Goal: Navigation & Orientation: Find specific page/section

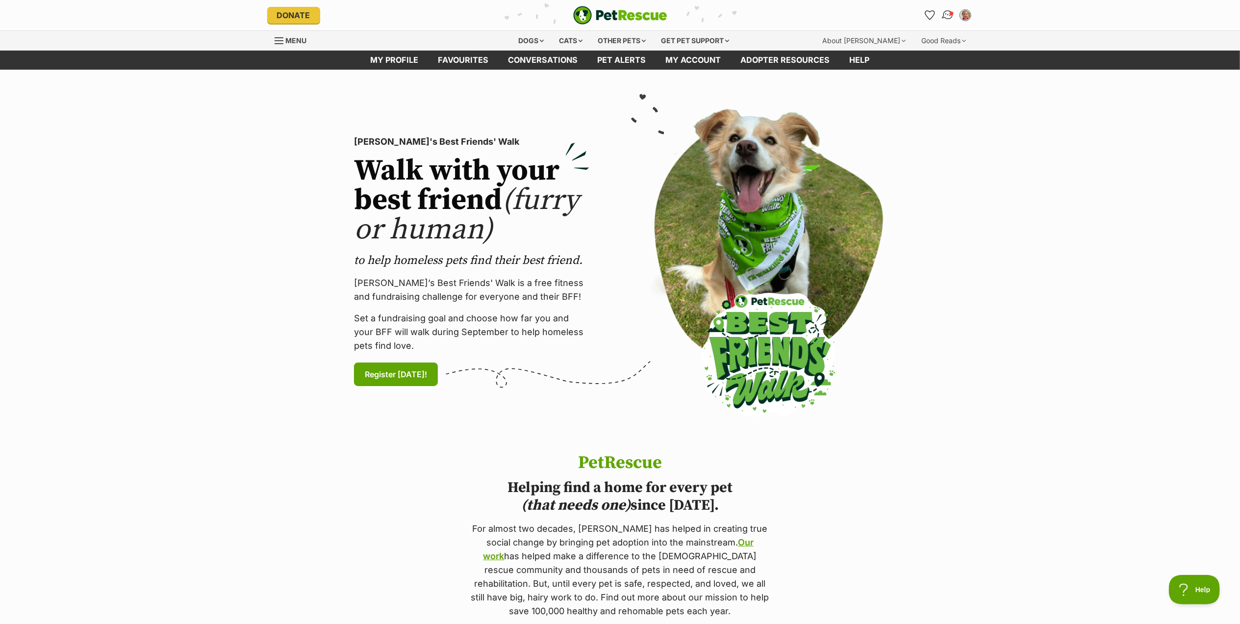
click at [948, 15] on img "Conversations" at bounding box center [947, 15] width 13 height 13
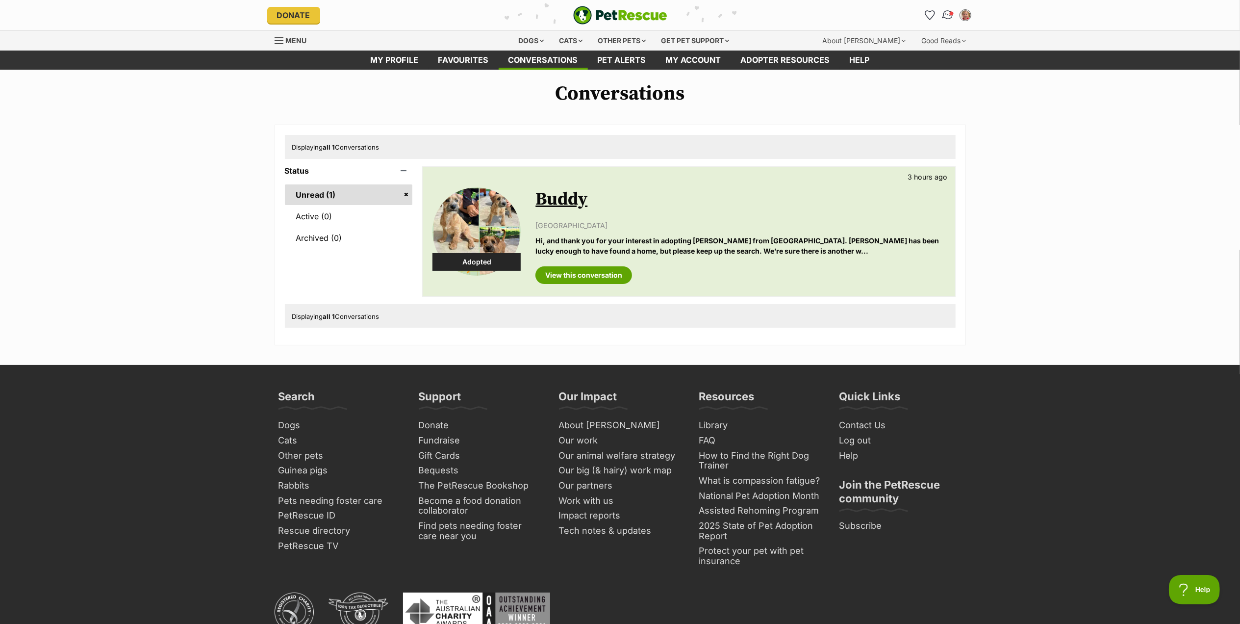
click at [946, 12] on img "Conversations" at bounding box center [947, 15] width 13 height 13
click at [320, 215] on link "Active (0)" at bounding box center [349, 216] width 128 height 21
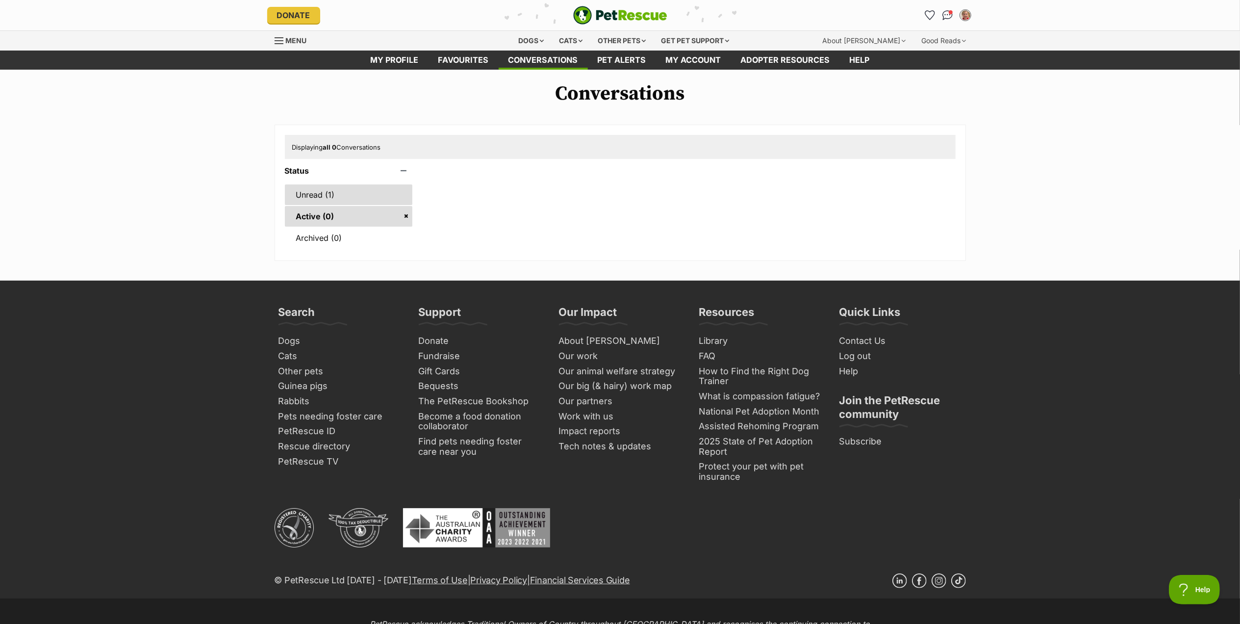
click at [328, 195] on link "Unread (1)" at bounding box center [349, 194] width 128 height 21
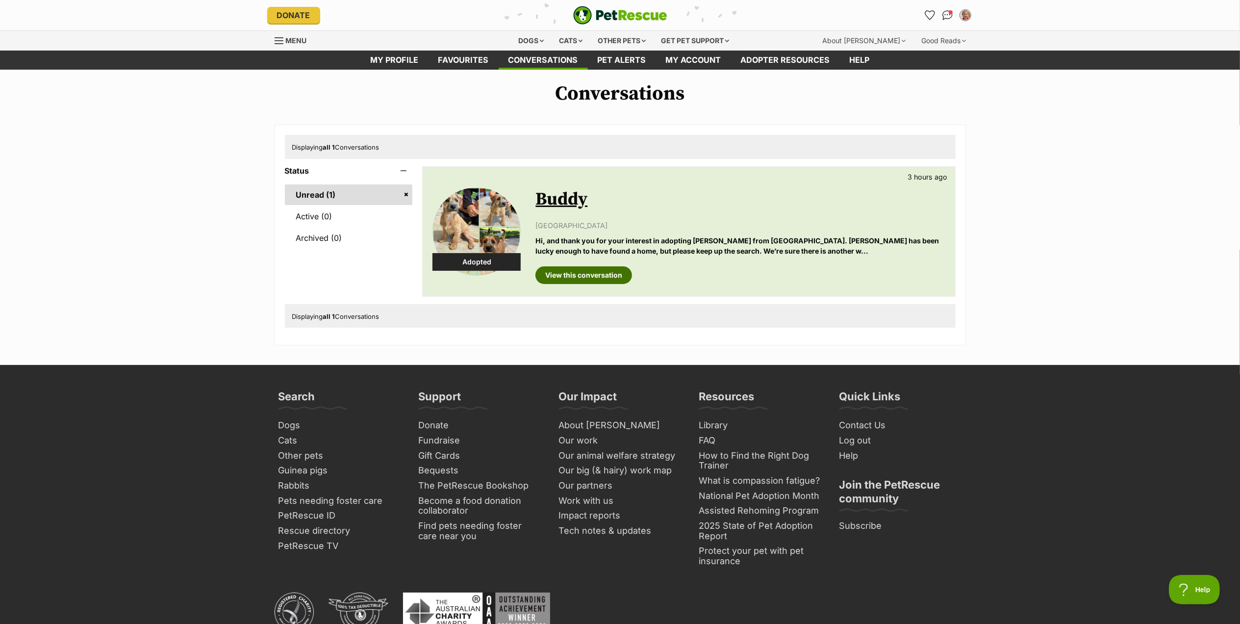
click at [620, 281] on link "View this conversation" at bounding box center [583, 275] width 97 height 18
click at [409, 63] on link "My profile" at bounding box center [395, 60] width 68 height 19
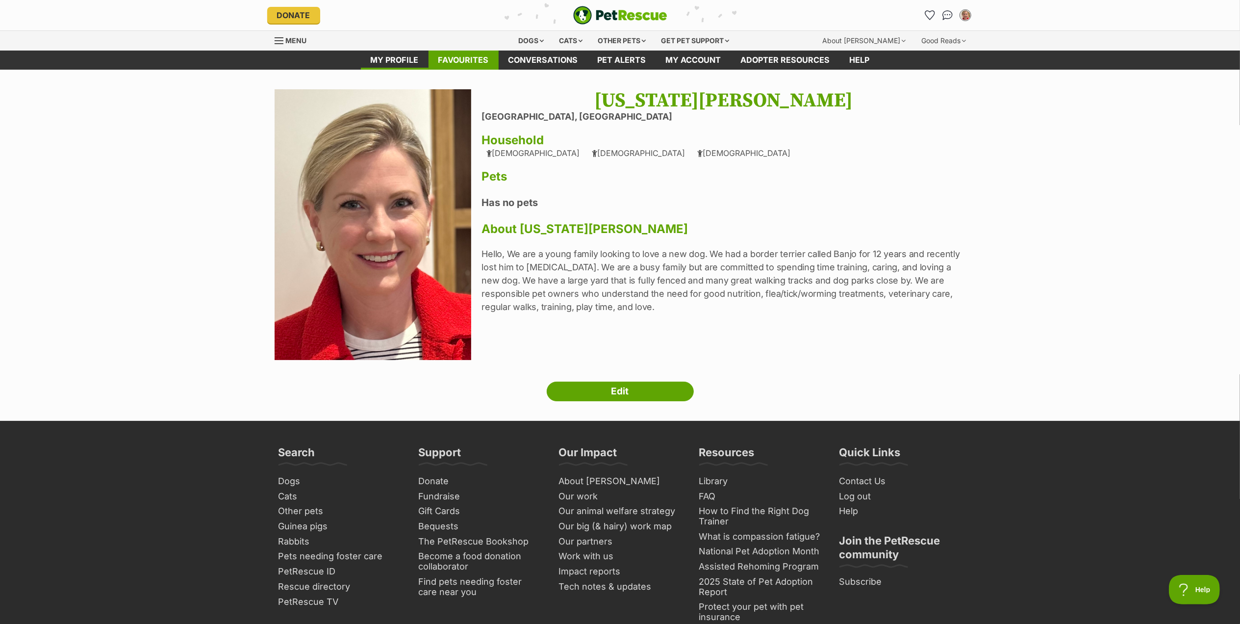
click at [475, 59] on link "Favourites" at bounding box center [464, 60] width 70 height 19
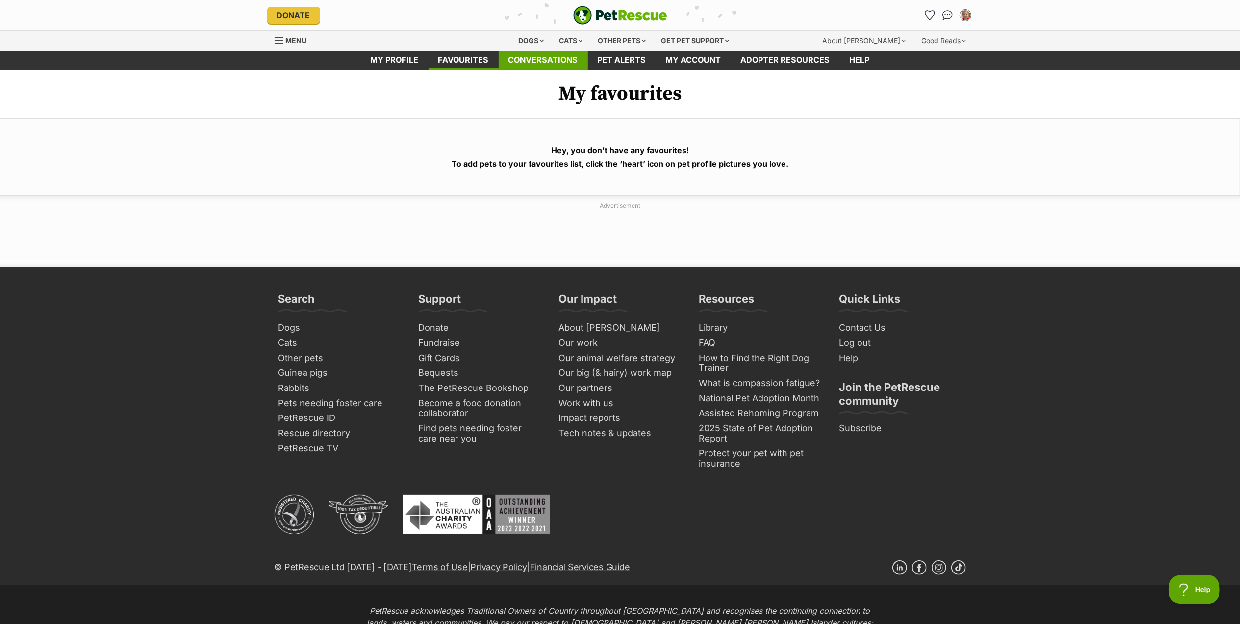
click at [564, 58] on link "Conversations" at bounding box center [543, 60] width 89 height 19
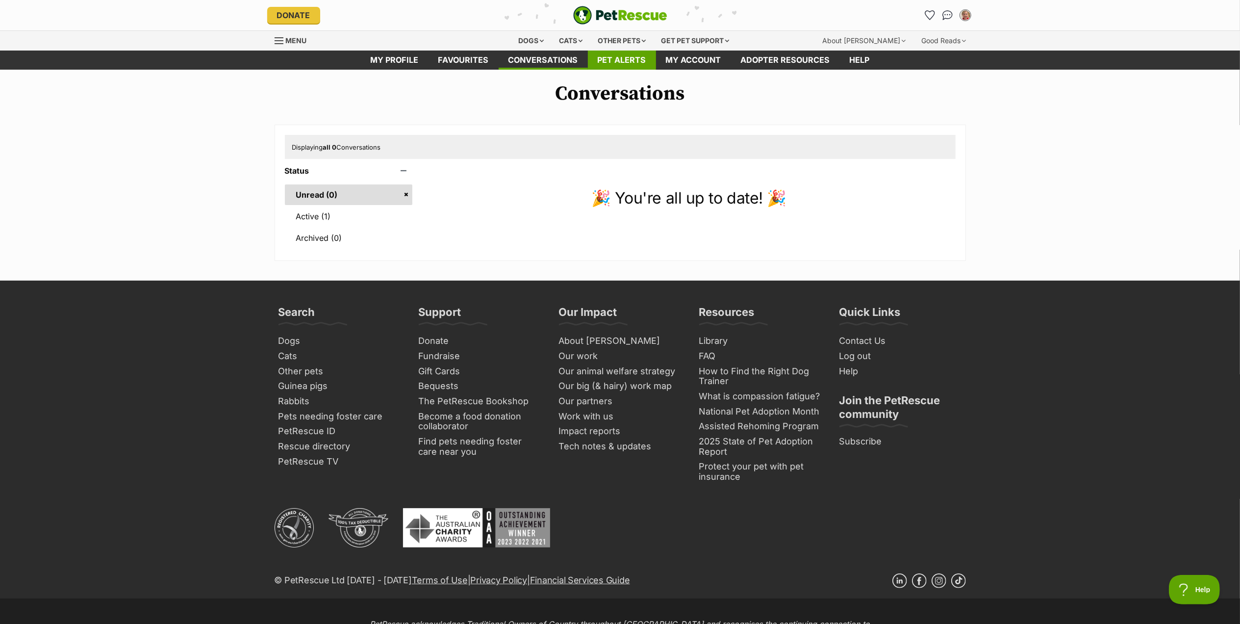
click at [640, 56] on link "Pet alerts" at bounding box center [622, 60] width 68 height 19
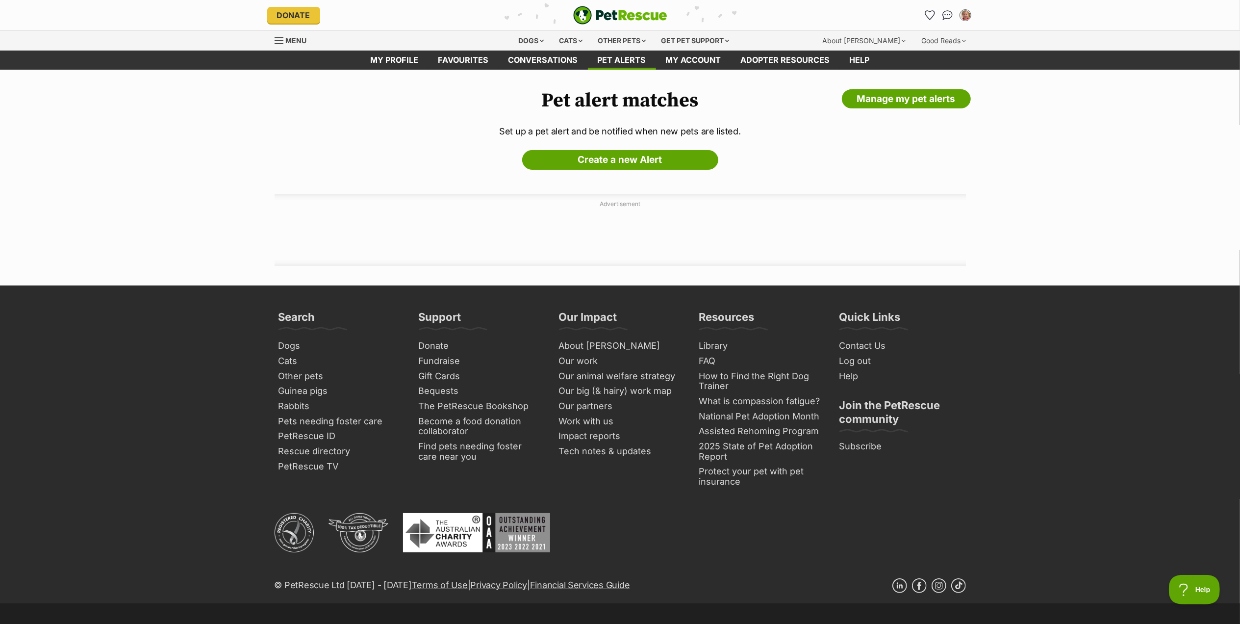
click at [700, 58] on link "My account" at bounding box center [693, 60] width 75 height 19
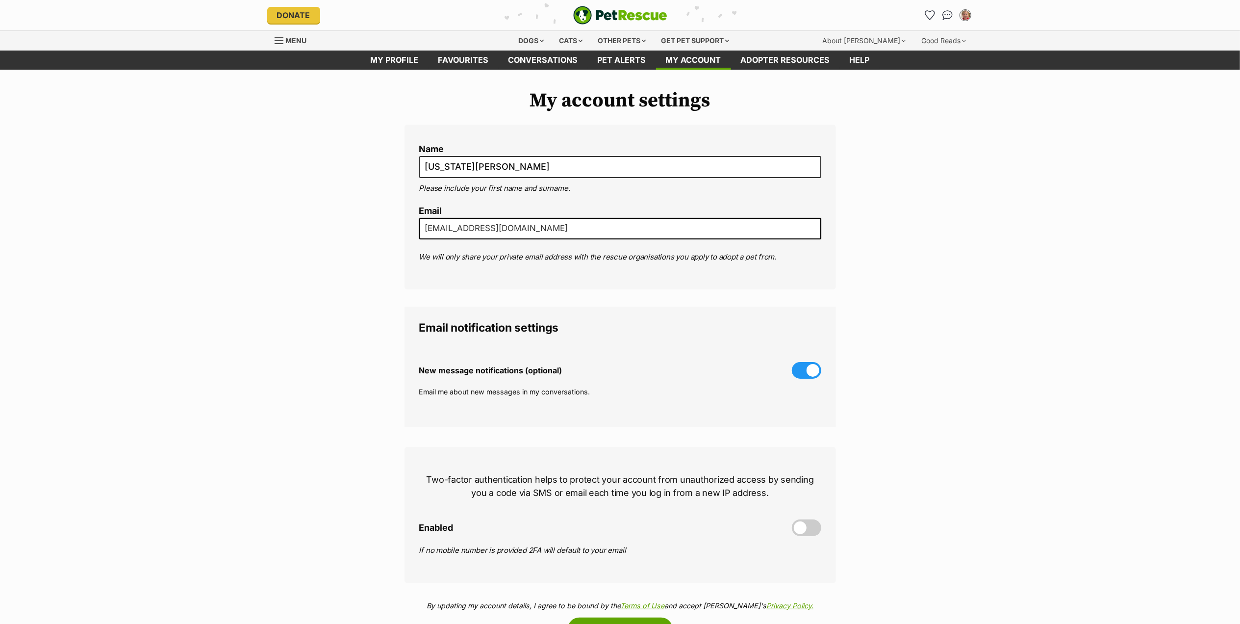
click at [778, 57] on link "Adopter resources" at bounding box center [785, 60] width 109 height 19
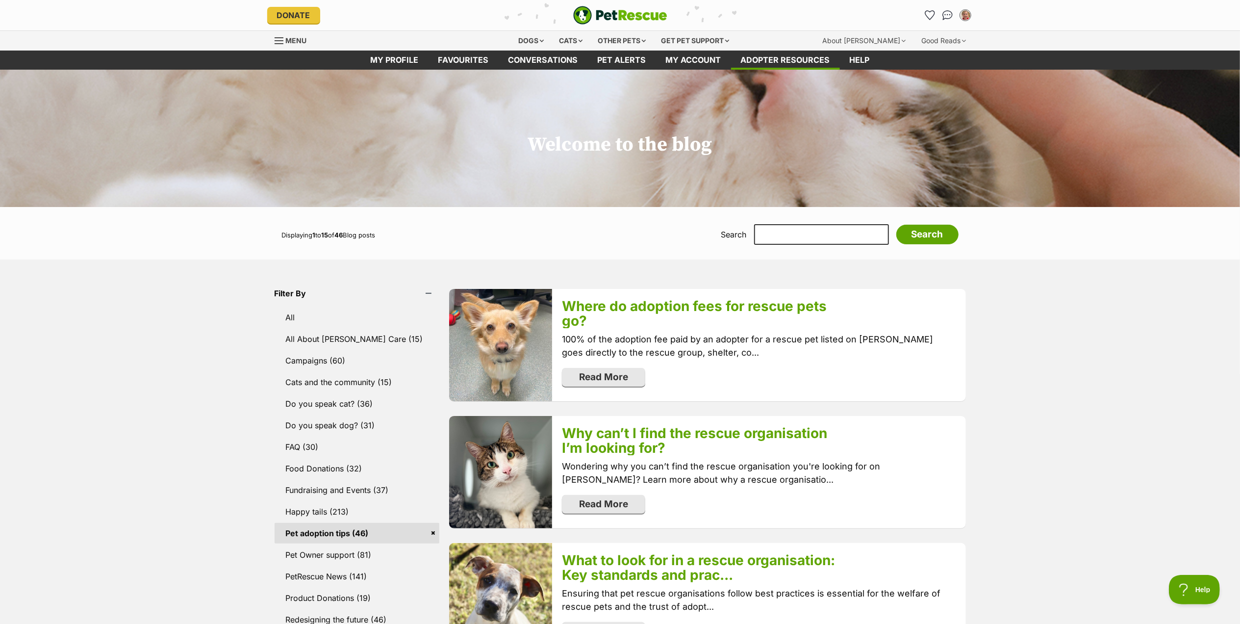
click at [635, 7] on img "PetRescue" at bounding box center [620, 15] width 94 height 19
